Goal: Information Seeking & Learning: Learn about a topic

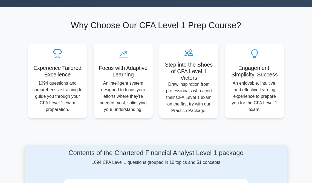
scroll to position [55, 0]
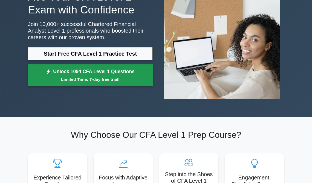
click at [110, 74] on link "Unlock 1094 CFA Level 1 Questions Limited Time: 7-day free trial!" at bounding box center [90, 75] width 125 height 22
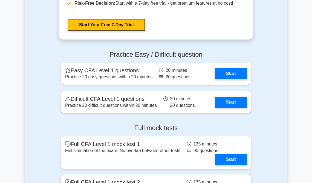
scroll to position [740, 0]
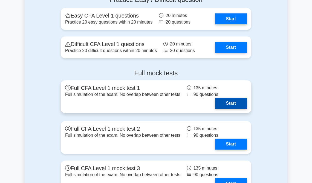
click at [231, 103] on link "Start" at bounding box center [231, 103] width 32 height 11
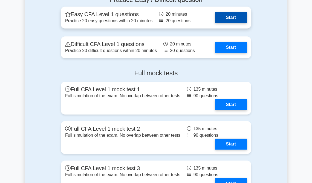
click at [225, 17] on link "Start" at bounding box center [231, 17] width 32 height 11
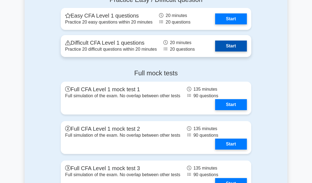
click at [232, 50] on link "Start" at bounding box center [231, 46] width 32 height 11
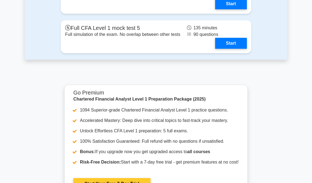
scroll to position [1069, 0]
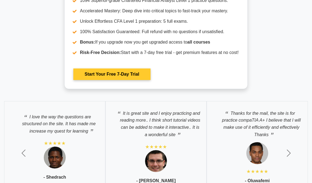
click at [122, 72] on link "Start Your Free 7-Day Trial" at bounding box center [111, 75] width 77 height 12
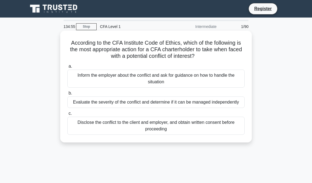
click at [143, 81] on div "Inform the employer about the conflict and ask for guidance on how to handle th…" at bounding box center [156, 79] width 178 height 18
click at [67, 68] on input "a. Inform the employer about the conflict and ask for guidance on how to handle…" at bounding box center [67, 67] width 0 height 4
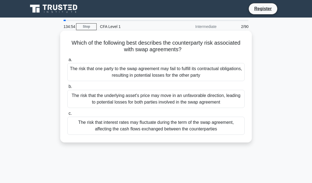
click at [142, 78] on div "The risk that one party to the swap agreement may fail to fulfill its contractu…" at bounding box center [156, 72] width 178 height 18
click at [67, 62] on input "a. The risk that one party to the swap agreement may fail to fulfill its contra…" at bounding box center [67, 60] width 0 height 4
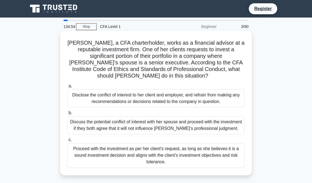
click at [134, 98] on div "Disclose the conflict of interest to her client and employer, and refrain from …" at bounding box center [156, 98] width 178 height 18
click at [67, 88] on input "a. Disclose the conflict of interest to her client and employer, and refrain fr…" at bounding box center [67, 86] width 0 height 4
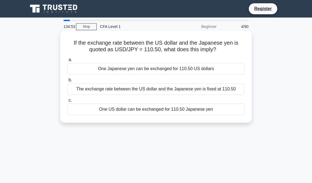
click at [133, 72] on div "One Japanese yen can be exchanged for 110.50 US dollars" at bounding box center [156, 69] width 178 height 12
click at [67, 62] on input "a. One Japanese yen can be exchanged for 110.50 US dollars" at bounding box center [67, 60] width 0 height 4
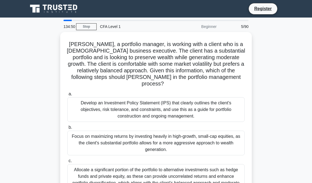
drag, startPoint x: 73, startPoint y: 20, endPoint x: 159, endPoint y: 19, distance: 85.8
click at [153, 20] on div at bounding box center [156, 20] width 185 height 1
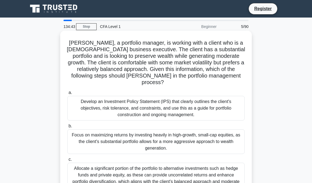
click at [113, 106] on div "Develop an Investment Policy Statement (IPS) that clearly outlines the client's…" at bounding box center [156, 108] width 178 height 25
click at [67, 95] on input "a. Develop an Investment Policy Statement (IPS) that clearly outlines the clien…" at bounding box center [67, 93] width 0 height 4
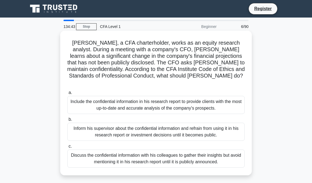
click at [113, 105] on div "Include the confidential information in his research report to provide clients …" at bounding box center [156, 105] width 178 height 18
click at [67, 95] on input "a. Include the confidential information in his research report to provide clien…" at bounding box center [67, 93] width 0 height 4
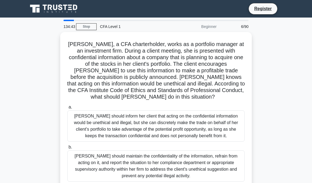
click at [114, 101] on div "Julia, a CFA charterholder, works as a portfolio manager at an investment firm.…" at bounding box center [155, 130] width 187 height 193
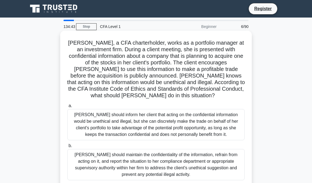
click at [114, 101] on div "Julia, a CFA charterholder, works as a portfolio manager at an investment firm.…" at bounding box center [155, 129] width 187 height 193
click at [112, 115] on div "Julia should inform her client that acting on the confidential information woul…" at bounding box center [156, 124] width 178 height 31
click at [67, 108] on input "a. Julia should inform her client that acting on the confidential information w…" at bounding box center [67, 106] width 0 height 4
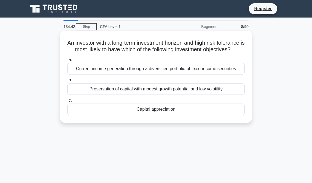
click at [116, 95] on div "Preservation of capital with modest growth potential and low volatility" at bounding box center [156, 89] width 178 height 12
click at [67, 82] on input "b. Preservation of capital with modest growth potential and low volatility" at bounding box center [67, 80] width 0 height 4
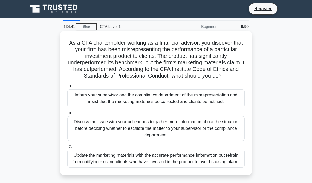
click at [116, 99] on div "Inform your supervisor and the compliance department of the misrepresentation a…" at bounding box center [156, 98] width 178 height 18
click at [67, 88] on input "a. Inform your supervisor and the compliance department of the misrepresentatio…" at bounding box center [67, 86] width 0 height 4
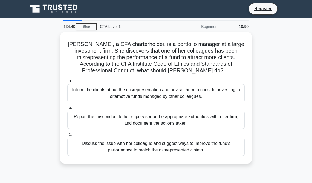
click at [116, 99] on div "Inform the clients about the misrepresentation and advise them to consider inve…" at bounding box center [156, 93] width 178 height 18
click at [67, 83] on input "a. Inform the clients about the misrepresentation and advise them to consider i…" at bounding box center [67, 81] width 0 height 4
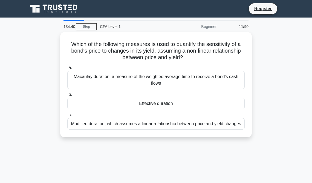
click at [116, 99] on div "Effective duration" at bounding box center [156, 104] width 178 height 12
click at [67, 96] on input "b. Effective duration" at bounding box center [67, 95] width 0 height 4
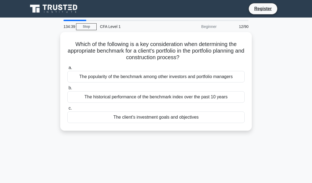
click at [116, 99] on div "The historical performance of the benchmark index over the past 10 years" at bounding box center [156, 97] width 178 height 12
click at [67, 90] on input "b. The historical performance of the benchmark index over the past 10 years" at bounding box center [67, 88] width 0 height 4
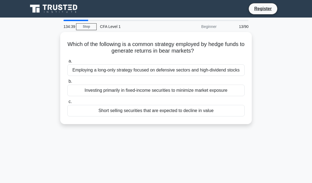
click at [116, 99] on label "c. Short selling securities that are expected to decline in value" at bounding box center [156, 107] width 178 height 18
click at [67, 100] on input "c. Short selling securities that are expected to decline in value" at bounding box center [67, 102] width 0 height 4
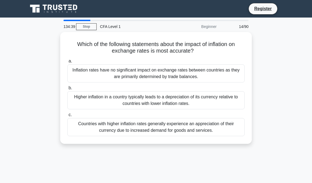
click at [116, 99] on div "Higher inflation in a country typically leads to a depreciation of its currency…" at bounding box center [156, 100] width 178 height 18
click at [67, 90] on input "b. Higher inflation in a country typically leads to a depreciation of its curre…" at bounding box center [67, 88] width 0 height 4
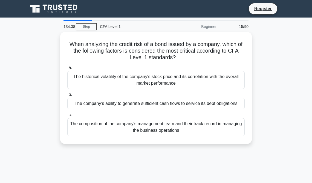
click at [116, 99] on div "The company's ability to generate sufficient cash flows to service its debt obl…" at bounding box center [156, 104] width 178 height 12
click at [67, 96] on input "b. The company's ability to generate sufficient cash flows to service its debt …" at bounding box center [67, 95] width 0 height 4
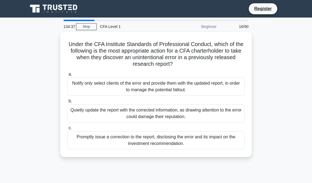
click at [116, 99] on label "b. Quietly update the report with the corrected information, as drawing attenti…" at bounding box center [156, 110] width 178 height 25
click at [67, 100] on input "b. Quietly update the report with the corrected information, as drawing attenti…" at bounding box center [67, 102] width 0 height 4
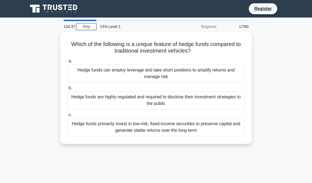
click at [116, 99] on div "Hedge funds are highly regulated and required to disclose their investment stra…" at bounding box center [156, 100] width 178 height 18
click at [67, 90] on input "b. Hedge funds are highly regulated and required to disclose their investment s…" at bounding box center [67, 88] width 0 height 4
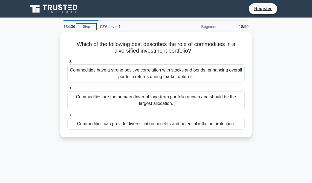
click at [116, 99] on div "Commodities are the primary driver of long-term portfolio growth and should be …" at bounding box center [156, 100] width 178 height 18
click at [67, 90] on input "b. Commodities are the primary driver of long-term portfolio growth and should …" at bounding box center [67, 88] width 0 height 4
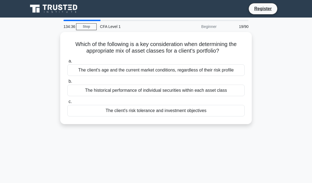
click at [116, 99] on label "c. The client's risk tolerance and investment objectives" at bounding box center [156, 107] width 178 height 18
click at [67, 100] on input "c. The client's risk tolerance and investment objectives" at bounding box center [67, 102] width 0 height 4
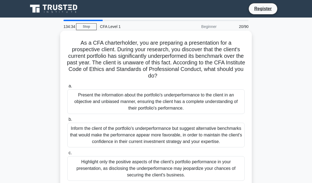
click at [119, 95] on div "Present the information about the portfolio's underperformance to the client in…" at bounding box center [156, 101] width 178 height 25
click at [67, 88] on input "a. Present the information about the portfolio's underperformance to the client…" at bounding box center [67, 86] width 0 height 4
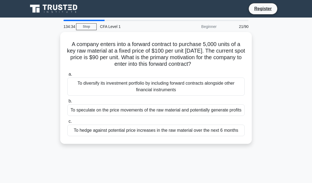
click at [119, 95] on div "a. To diversify its investment portfolio by including forward contracts alongsi…" at bounding box center [156, 103] width 184 height 67
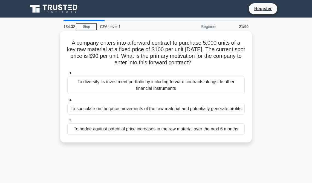
click at [119, 93] on div "To diversify its investment portfolio by including forward contracts alongside …" at bounding box center [156, 85] width 178 height 18
click at [67, 75] on input "a. To diversify its investment portfolio by including forward contracts alongsi…" at bounding box center [67, 73] width 0 height 4
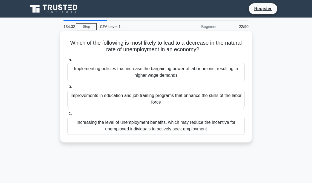
click at [118, 94] on div "Improvements in education and job training programs that enhance the skills of …" at bounding box center [156, 99] width 178 height 18
click at [67, 89] on input "b. Improvements in education and job training programs that enhance the skills …" at bounding box center [67, 87] width 0 height 4
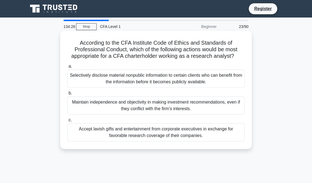
click at [200, 78] on div "Selectively disclose material nonpublic information to certain clients who can …" at bounding box center [156, 79] width 178 height 18
click at [67, 68] on input "a. Selectively disclose material nonpublic information to certain clients who c…" at bounding box center [67, 67] width 0 height 4
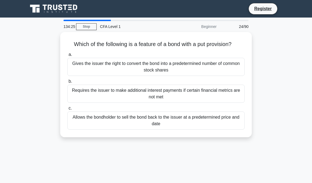
click at [200, 78] on label "b. Requires the issuer to make additional interest payments if certain financia…" at bounding box center [156, 90] width 178 height 25
click at [67, 80] on input "b. Requires the issuer to make additional interest payments if certain financia…" at bounding box center [67, 82] width 0 height 4
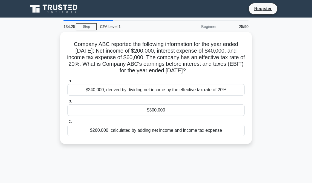
click at [200, 78] on label "a. $240,000, derived by dividing net income by the effective tax rate of 20%" at bounding box center [156, 87] width 178 height 18
click at [67, 79] on input "a. $240,000, derived by dividing net income by the effective tax rate of 20%" at bounding box center [67, 81] width 0 height 4
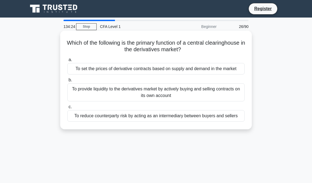
click at [197, 81] on label "b. To provide liquidity to the derivatives market by actively buying and sellin…" at bounding box center [156, 89] width 178 height 25
click at [67, 81] on input "b. To provide liquidity to the derivatives market by actively buying and sellin…" at bounding box center [67, 80] width 0 height 4
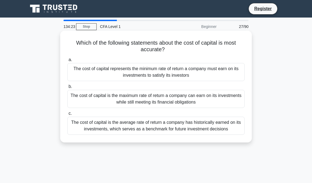
click at [196, 80] on div "The cost of capital represents the minimum rate of return a company must earn o…" at bounding box center [156, 72] width 178 height 18
click at [67, 62] on input "a. The cost of capital represents the minimum rate of return a company must ear…" at bounding box center [67, 60] width 0 height 4
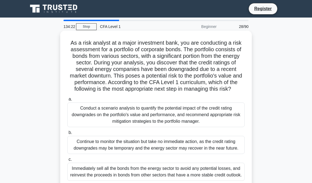
click at [192, 118] on div "Conduct a scenario analysis to quantify the potential impact of the credit rati…" at bounding box center [156, 115] width 178 height 25
click at [67, 101] on input "a. Conduct a scenario analysis to quantify the potential impact of the credit r…" at bounding box center [67, 100] width 0 height 4
